Goal: Find specific page/section: Find specific page/section

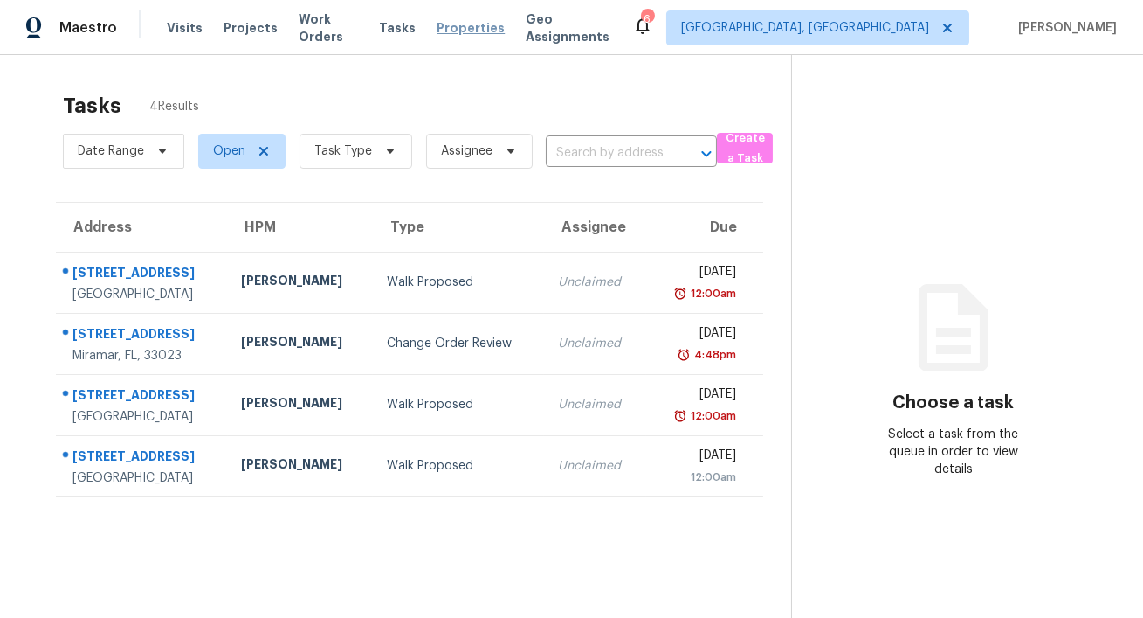
click at [470, 33] on span "Properties" at bounding box center [471, 27] width 68 height 17
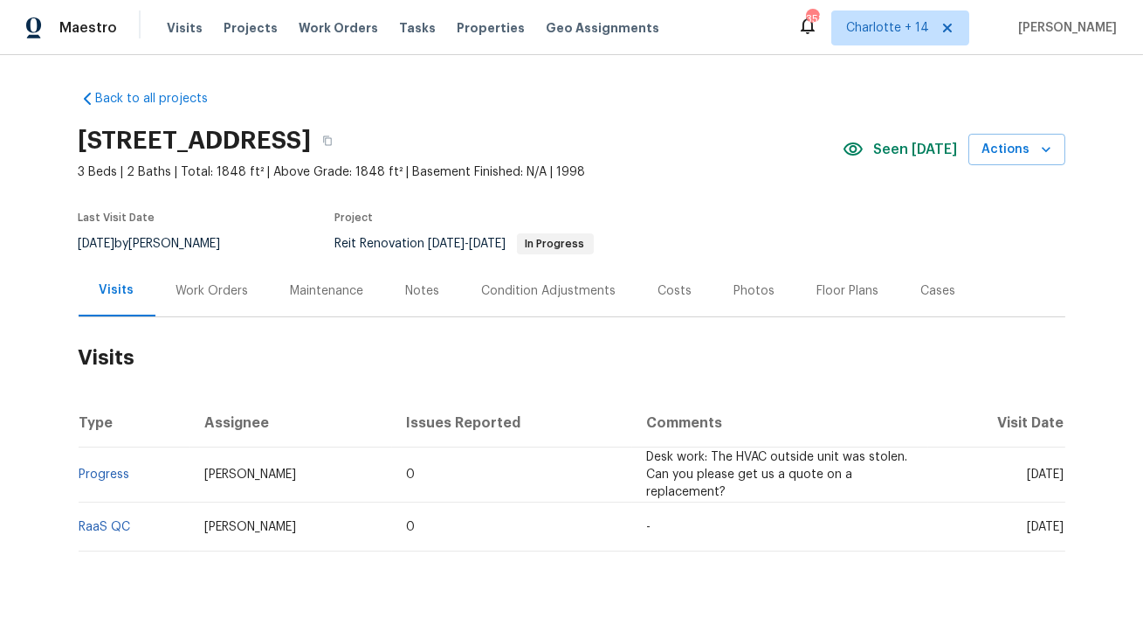
click at [203, 282] on div "Work Orders" at bounding box center [212, 290] width 73 height 17
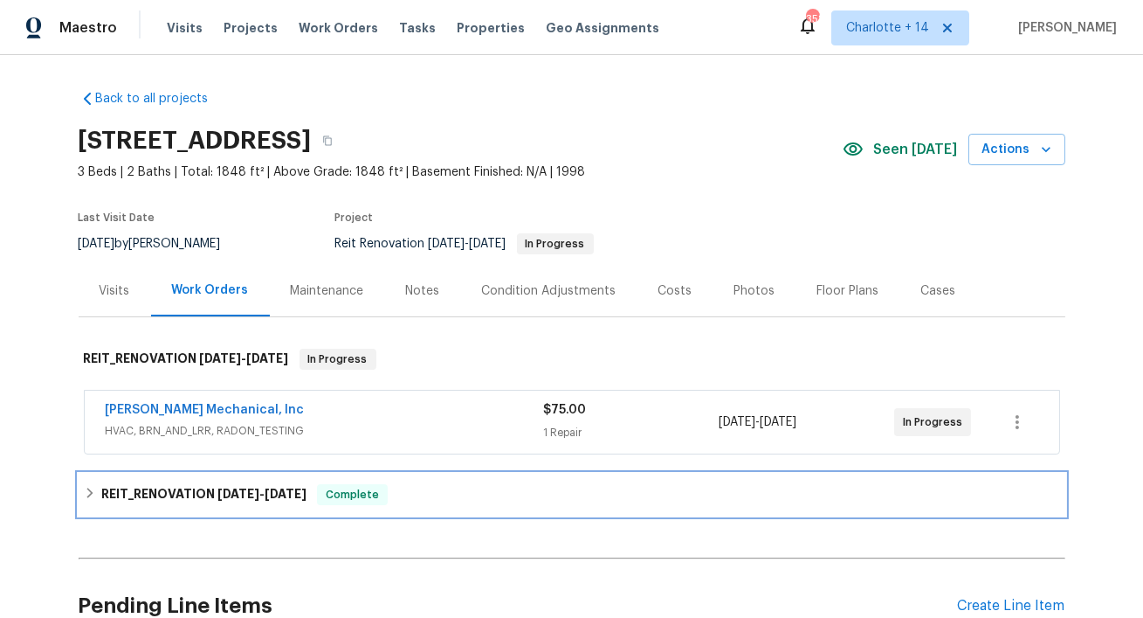
click at [229, 492] on span "8/8/25" at bounding box center [239, 493] width 42 height 12
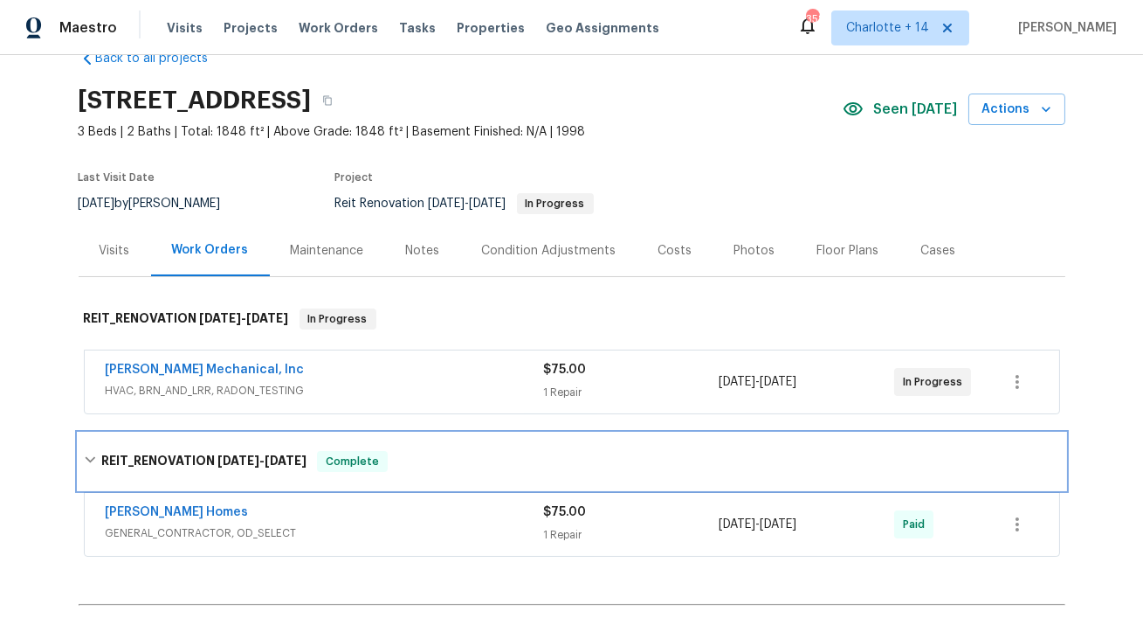
scroll to position [51, 0]
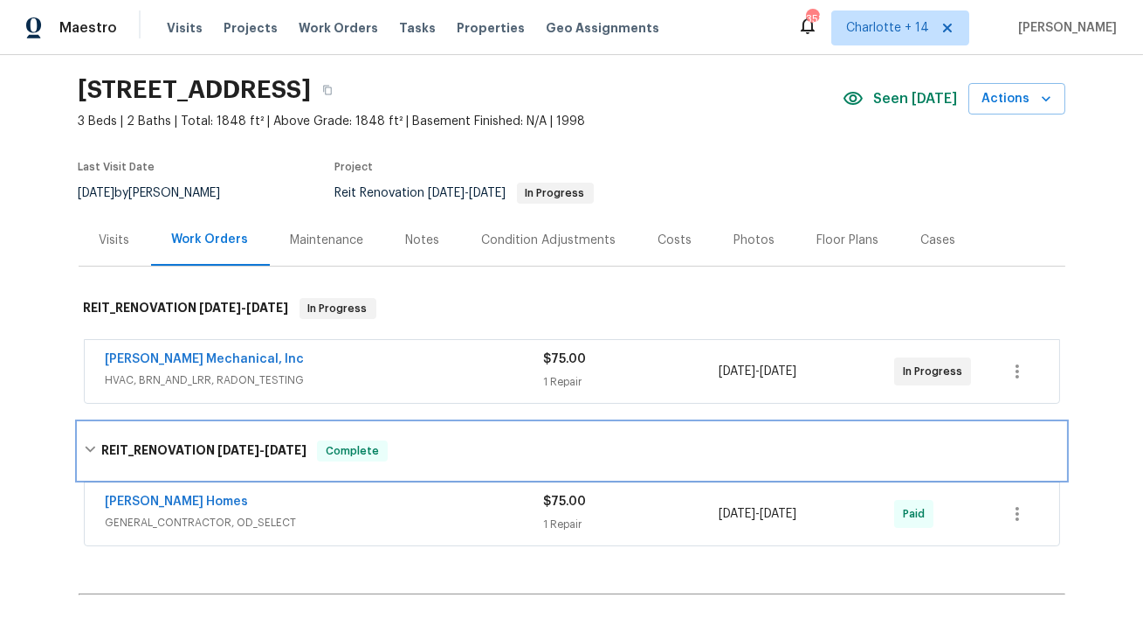
click at [307, 440] on h6 "REIT_RENOVATION 8/8/25 - 8/22/25" at bounding box center [203, 450] width 205 height 21
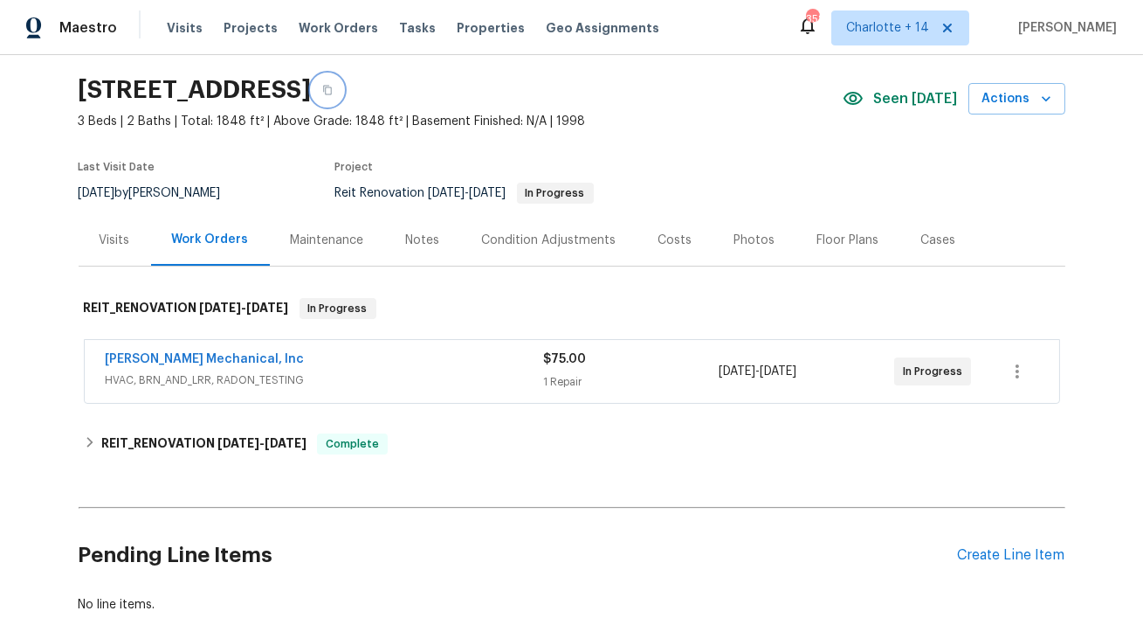
click at [333, 87] on icon "button" at bounding box center [327, 90] width 10 height 10
